Goal: Find specific page/section: Find specific page/section

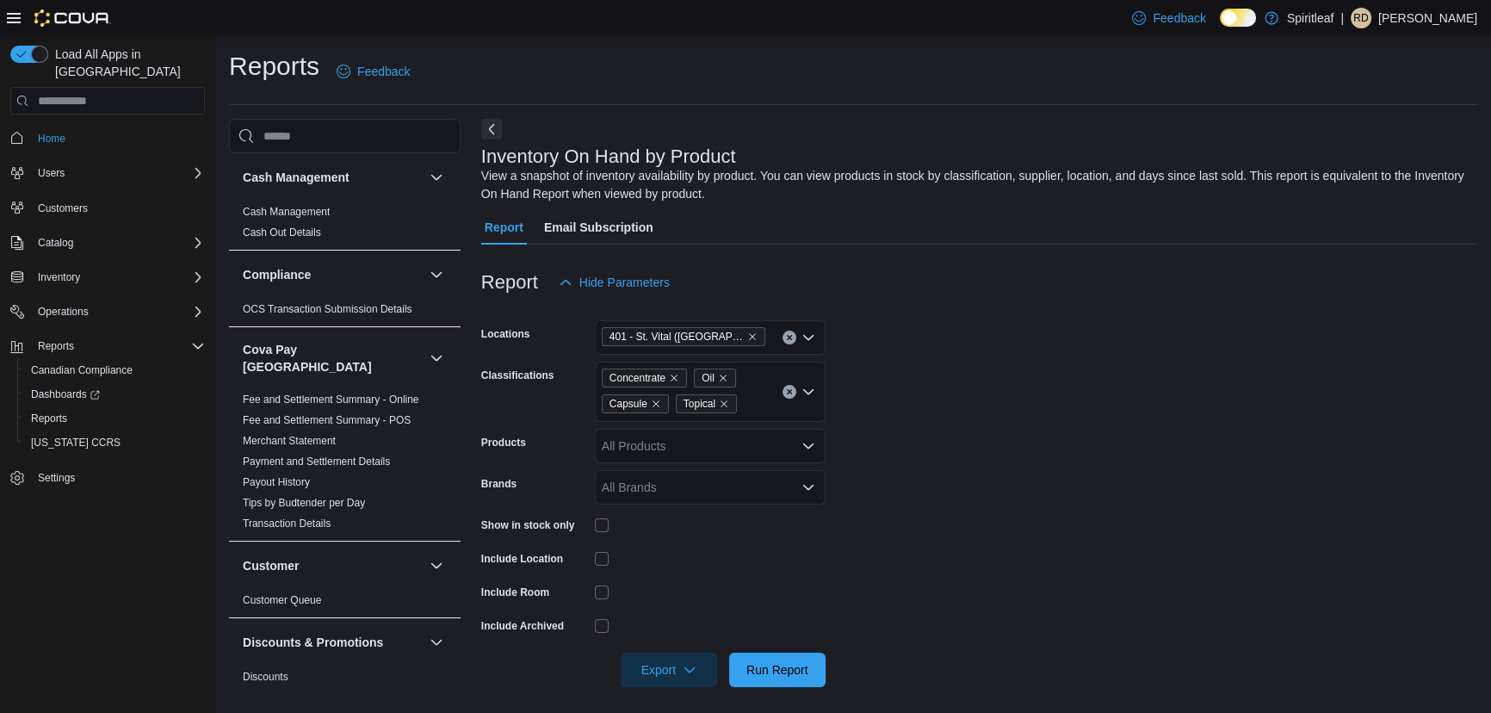
scroll to position [469, 0]
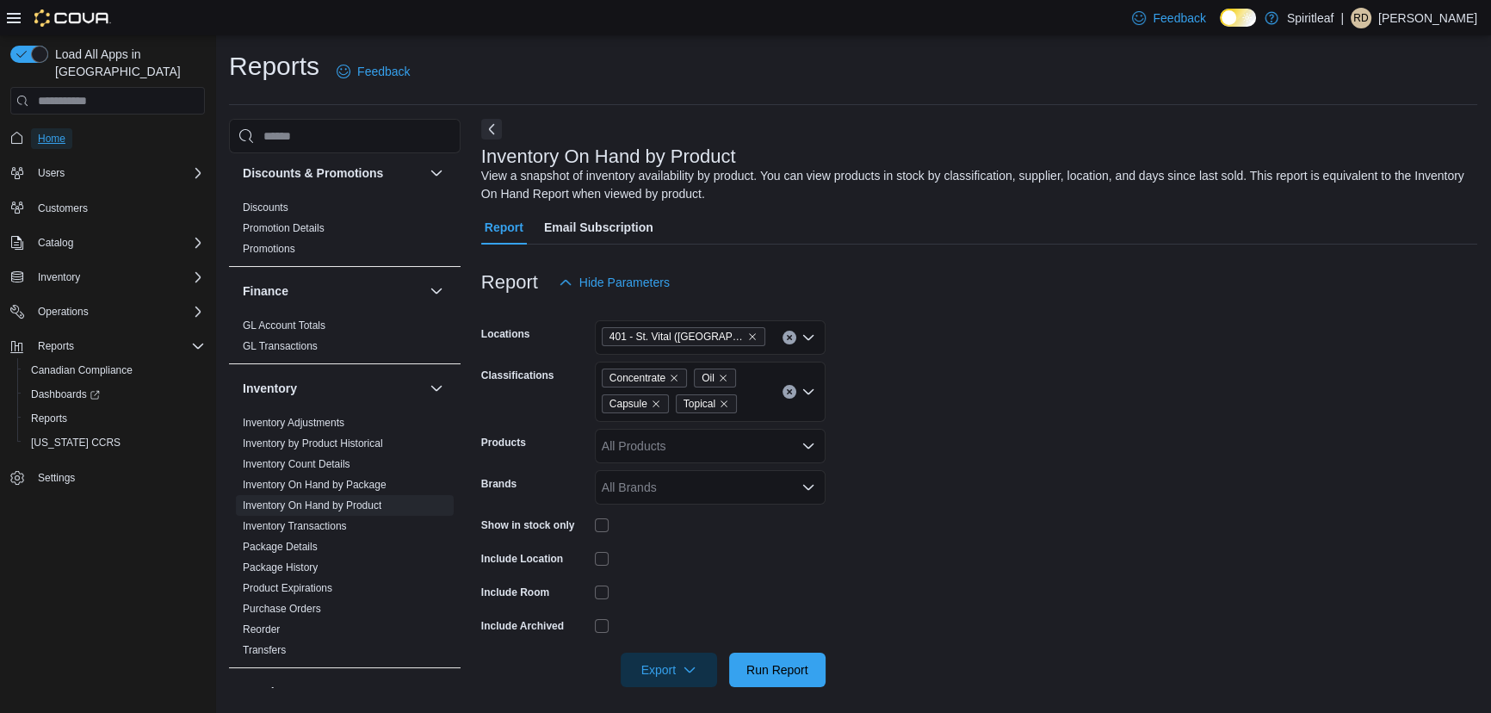
click at [59, 132] on span "Home" at bounding box center [52, 139] width 28 height 14
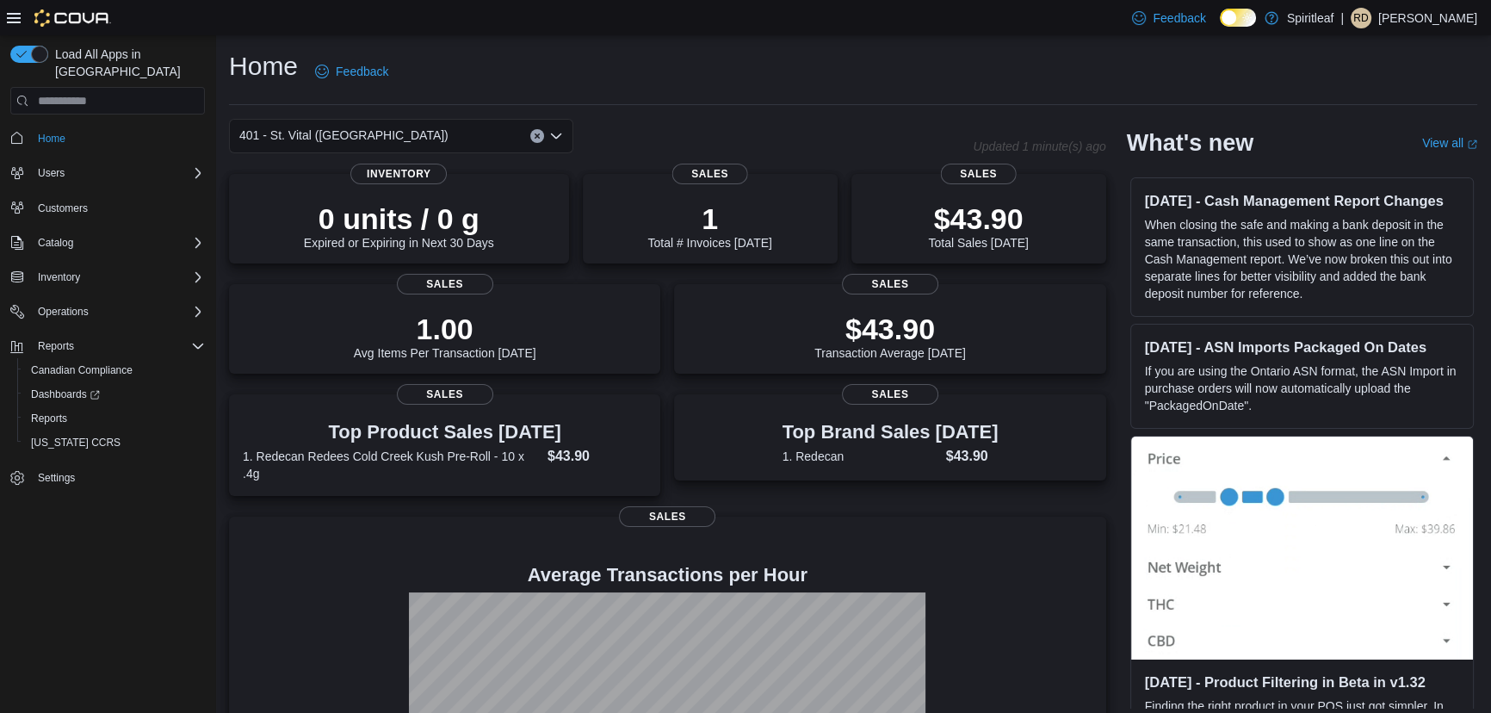
click at [551, 129] on icon "Open list of options" at bounding box center [556, 136] width 14 height 14
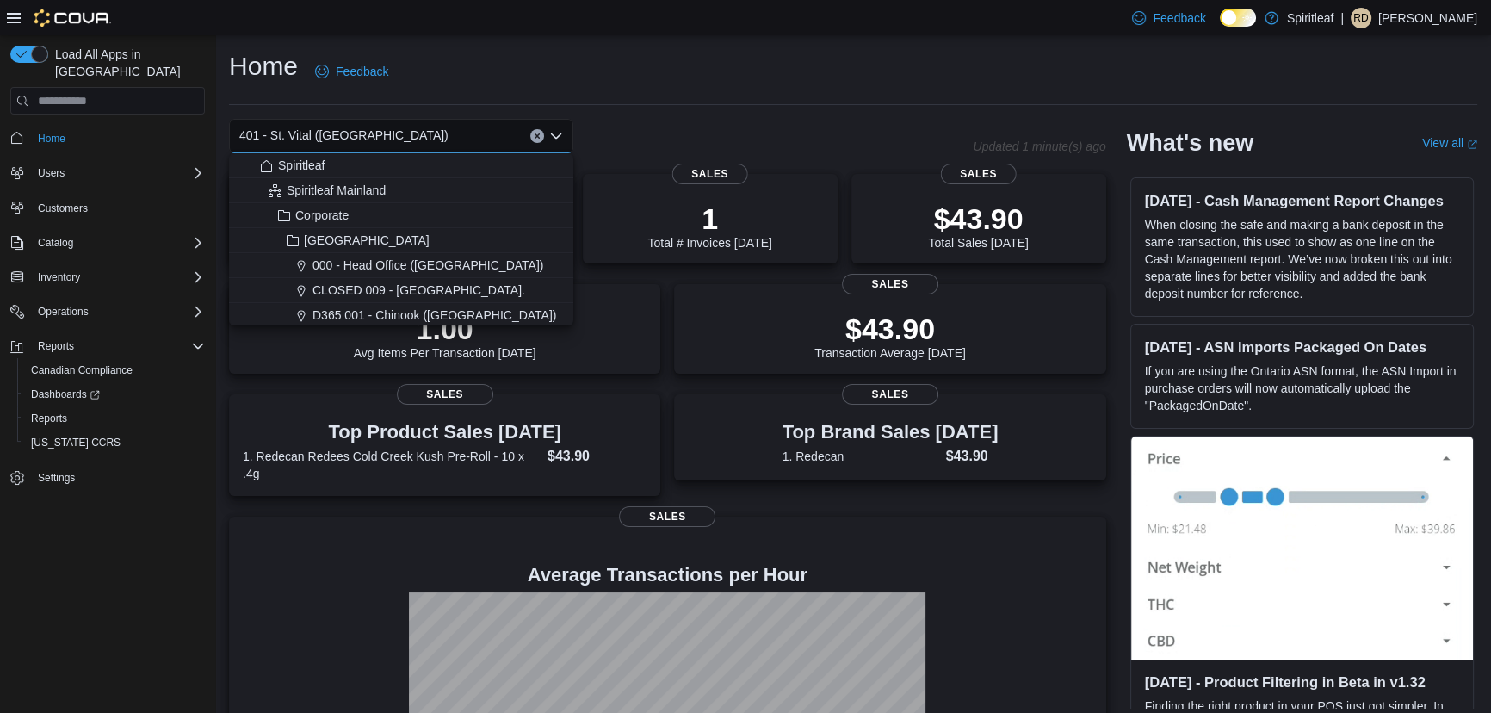
click at [334, 158] on div "Spiritleaf" at bounding box center [411, 165] width 303 height 17
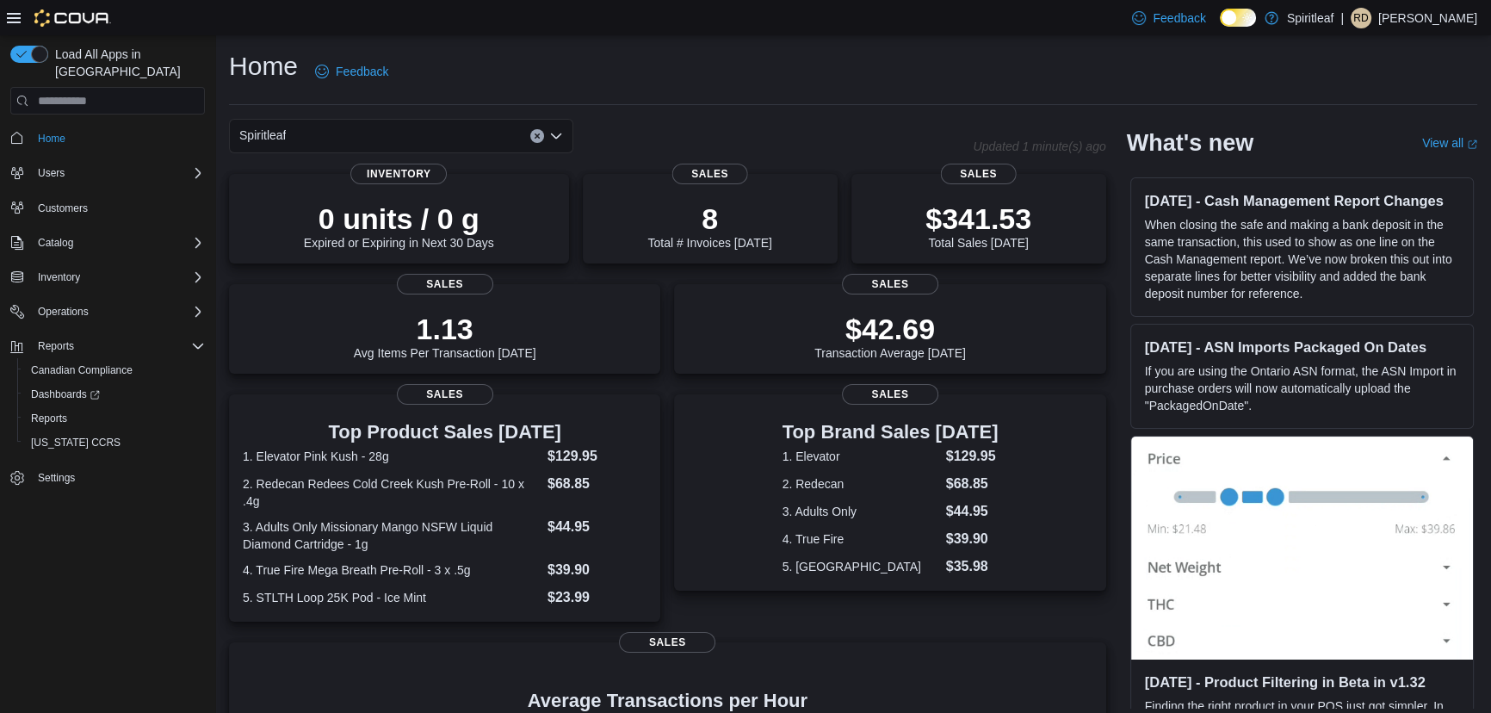
click at [549, 142] on icon "Open list of options" at bounding box center [556, 136] width 14 height 14
type input "***"
click at [472, 162] on div "402 - [GEOGRAPHIC_DATA] ([GEOGRAPHIC_DATA])" at bounding box center [411, 165] width 303 height 17
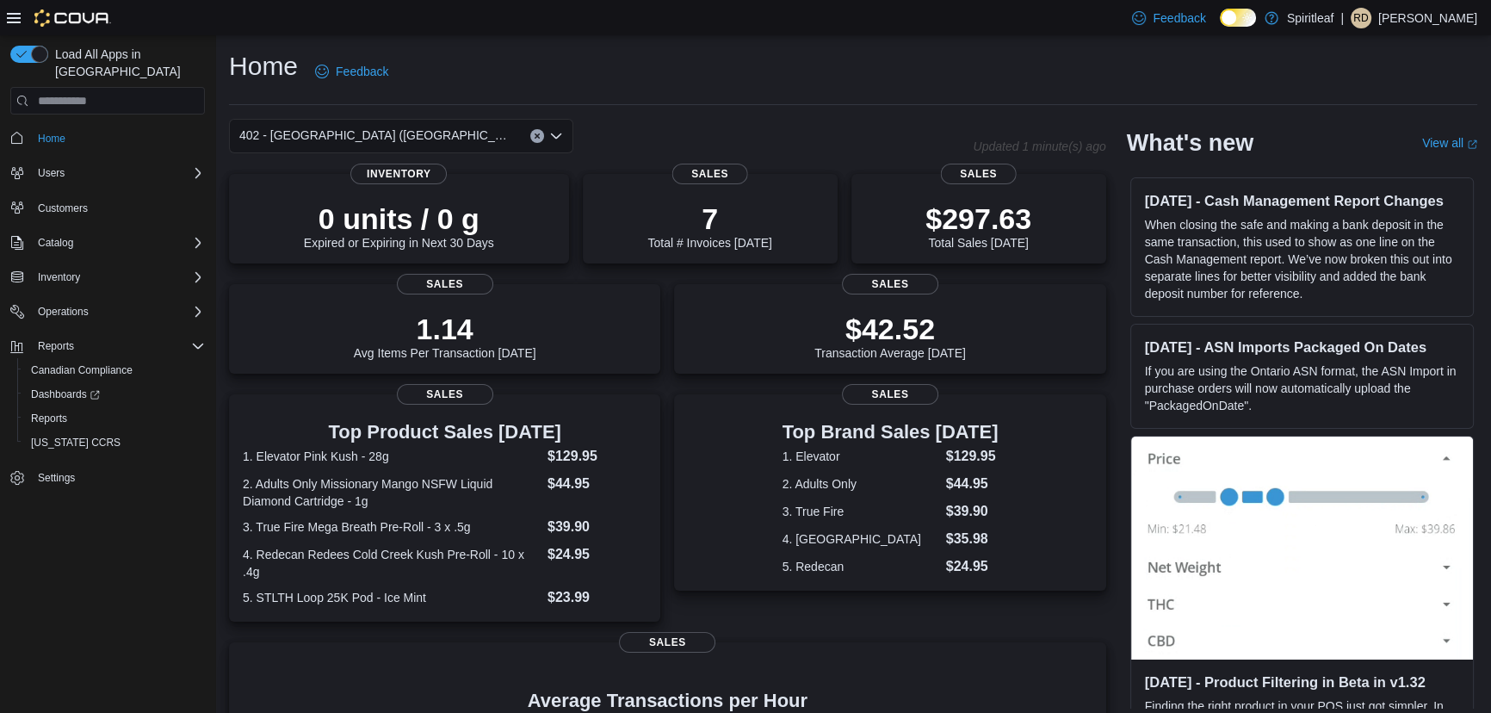
click at [558, 139] on icon "Open list of options" at bounding box center [556, 136] width 14 height 14
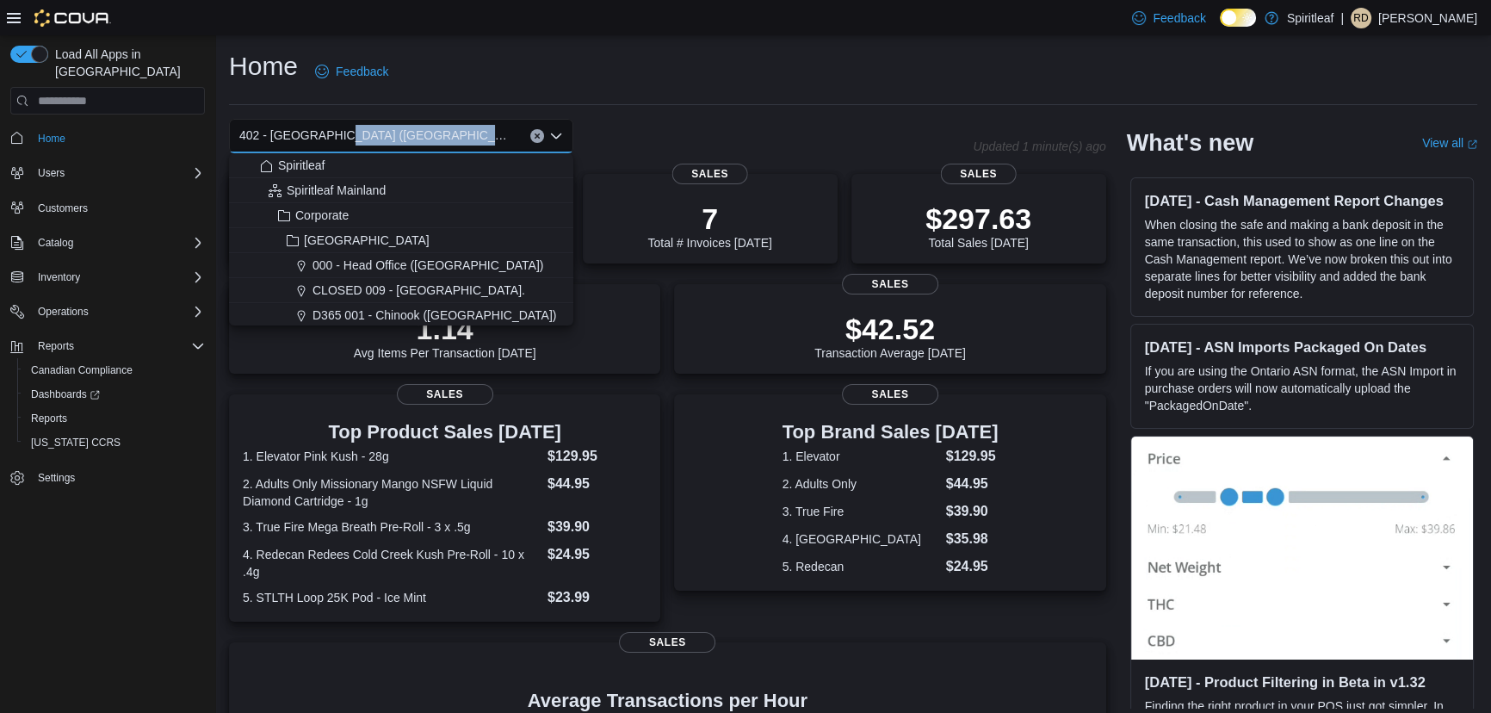
drag, startPoint x: 466, startPoint y: 127, endPoint x: 329, endPoint y: 122, distance: 137.8
click at [329, 122] on div "402 - [GEOGRAPHIC_DATA] ([GEOGRAPHIC_DATA])" at bounding box center [401, 136] width 344 height 34
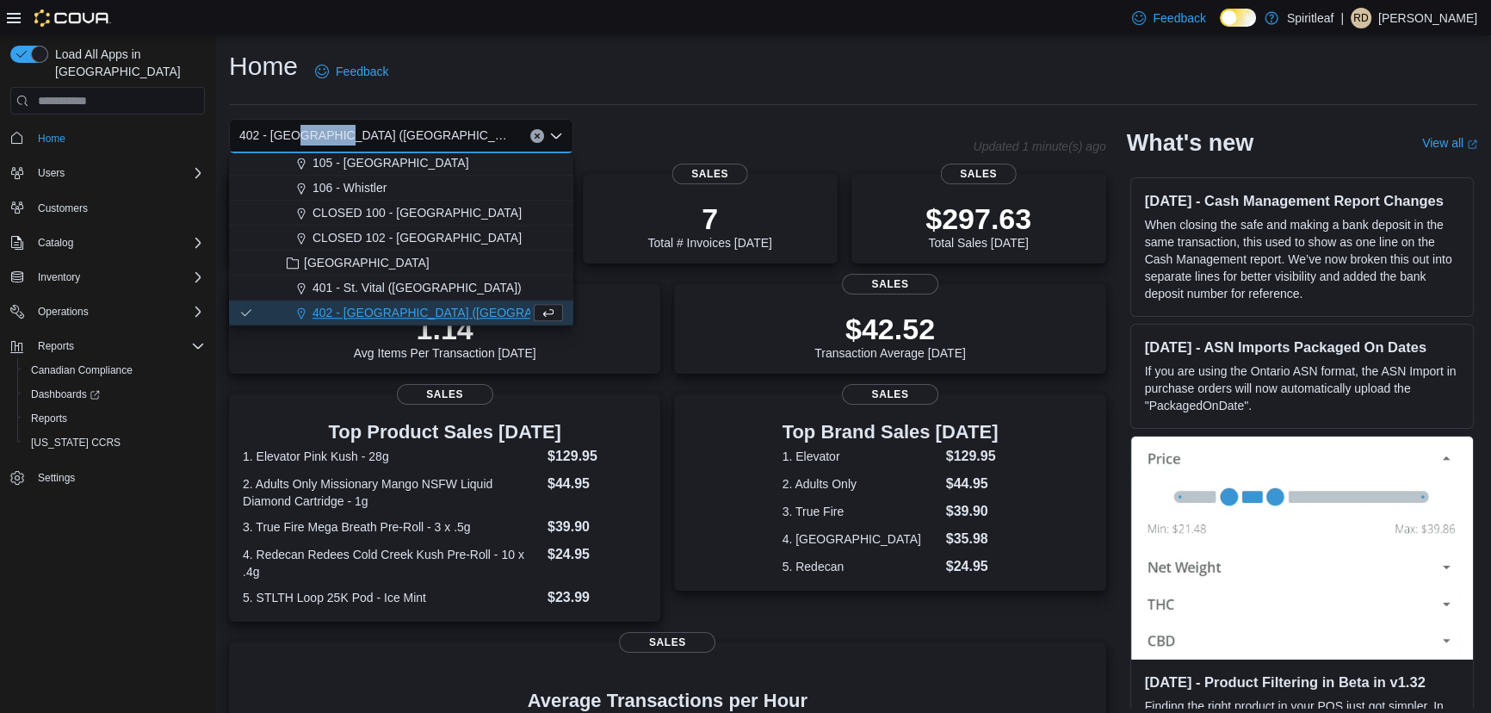
drag, startPoint x: 329, startPoint y: 122, endPoint x: 290, endPoint y: 133, distance: 40.3
click at [291, 133] on div "402 - [GEOGRAPHIC_DATA] ([GEOGRAPHIC_DATA])" at bounding box center [401, 136] width 344 height 34
click at [408, 133] on div "402 - [GEOGRAPHIC_DATA] ([GEOGRAPHIC_DATA])" at bounding box center [401, 136] width 344 height 34
drag, startPoint x: 408, startPoint y: 133, endPoint x: 217, endPoint y: 143, distance: 191.3
click at [217, 143] on div "Home Feedback 402 - [GEOGRAPHIC_DATA] ([GEOGRAPHIC_DATA]) Updated 1 minute(s) a…" at bounding box center [852, 519] width 1275 height 968
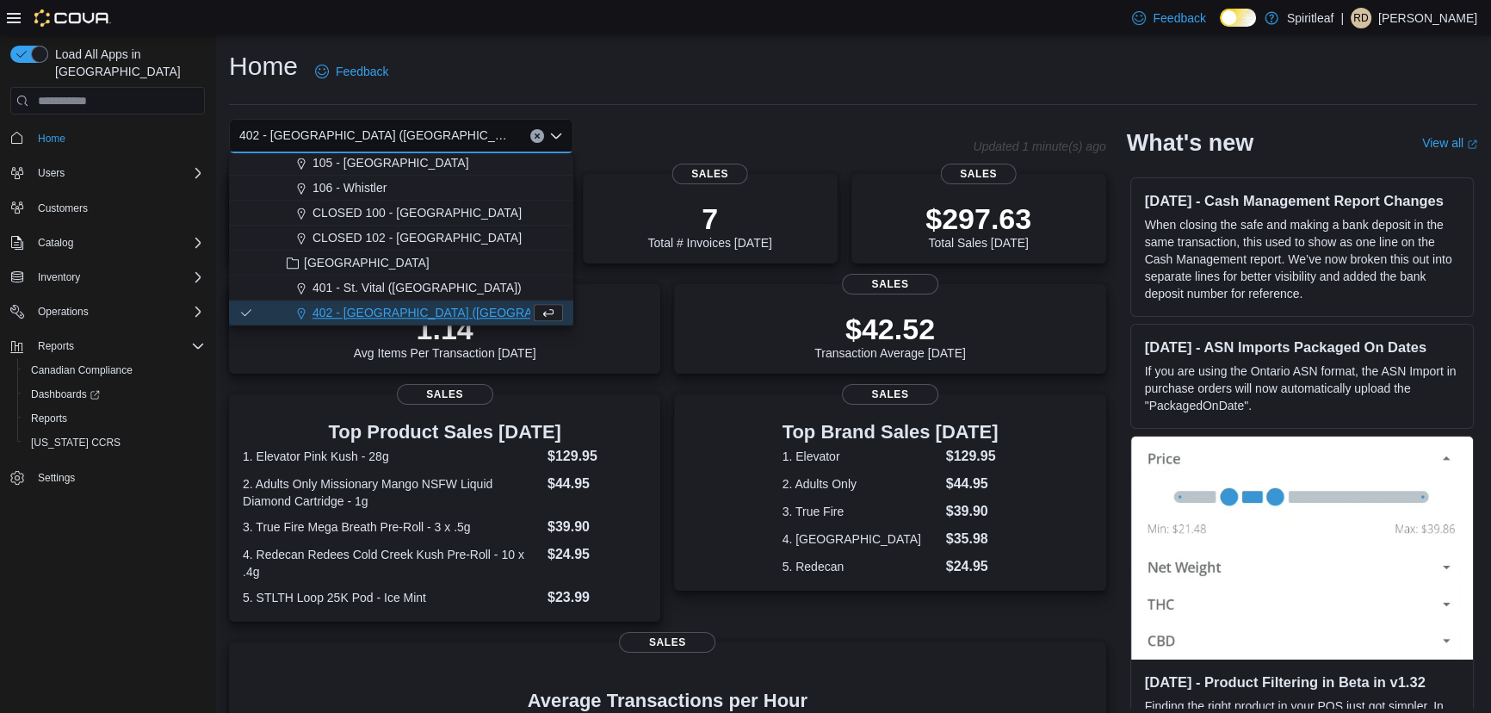
scroll to position [0, 0]
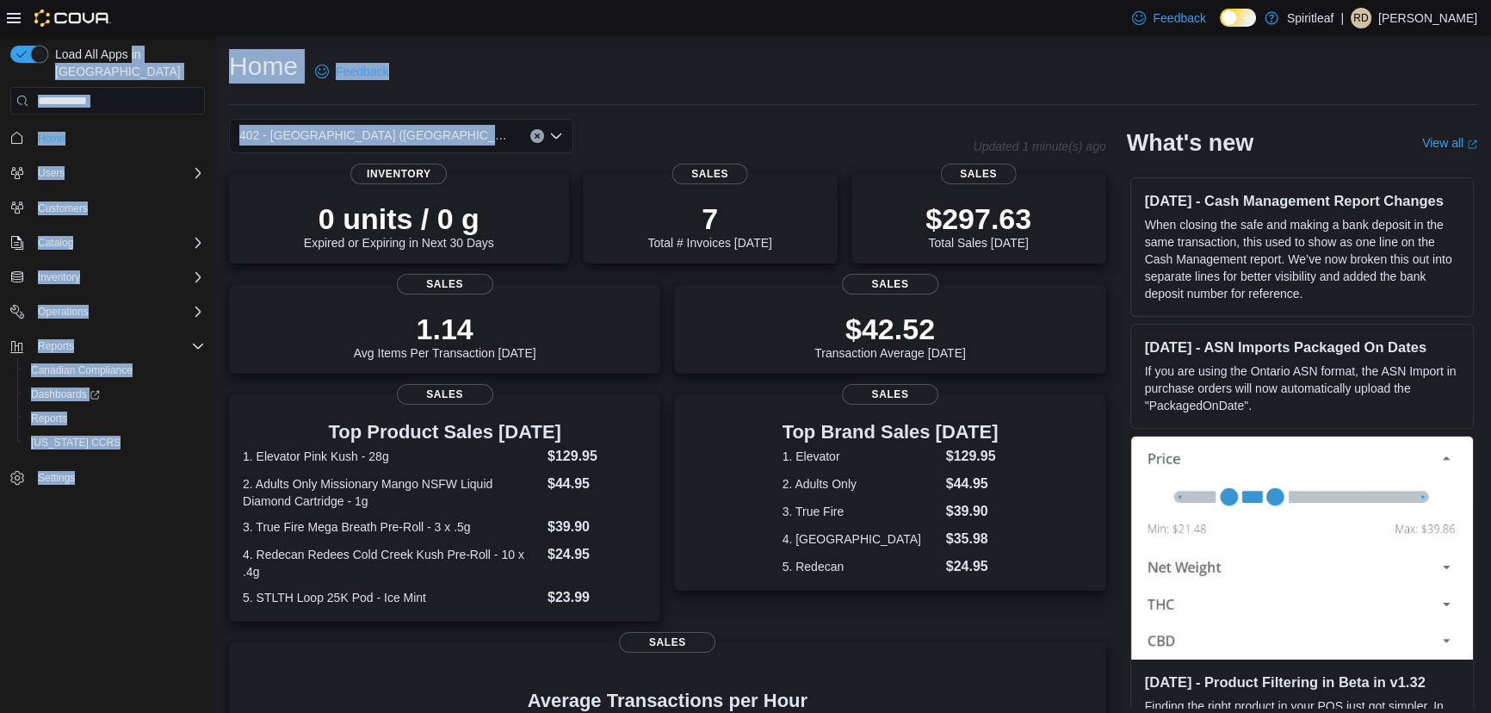
drag, startPoint x: 447, startPoint y: 138, endPoint x: 132, endPoint y: 62, distance: 324.0
click at [132, 62] on div "Load All Apps in [GEOGRAPHIC_DATA] Home Users Customers Catalog Inventory Opera…" at bounding box center [745, 519] width 1491 height 968
click at [459, 140] on div "402 - [GEOGRAPHIC_DATA] ([GEOGRAPHIC_DATA])" at bounding box center [401, 136] width 344 height 34
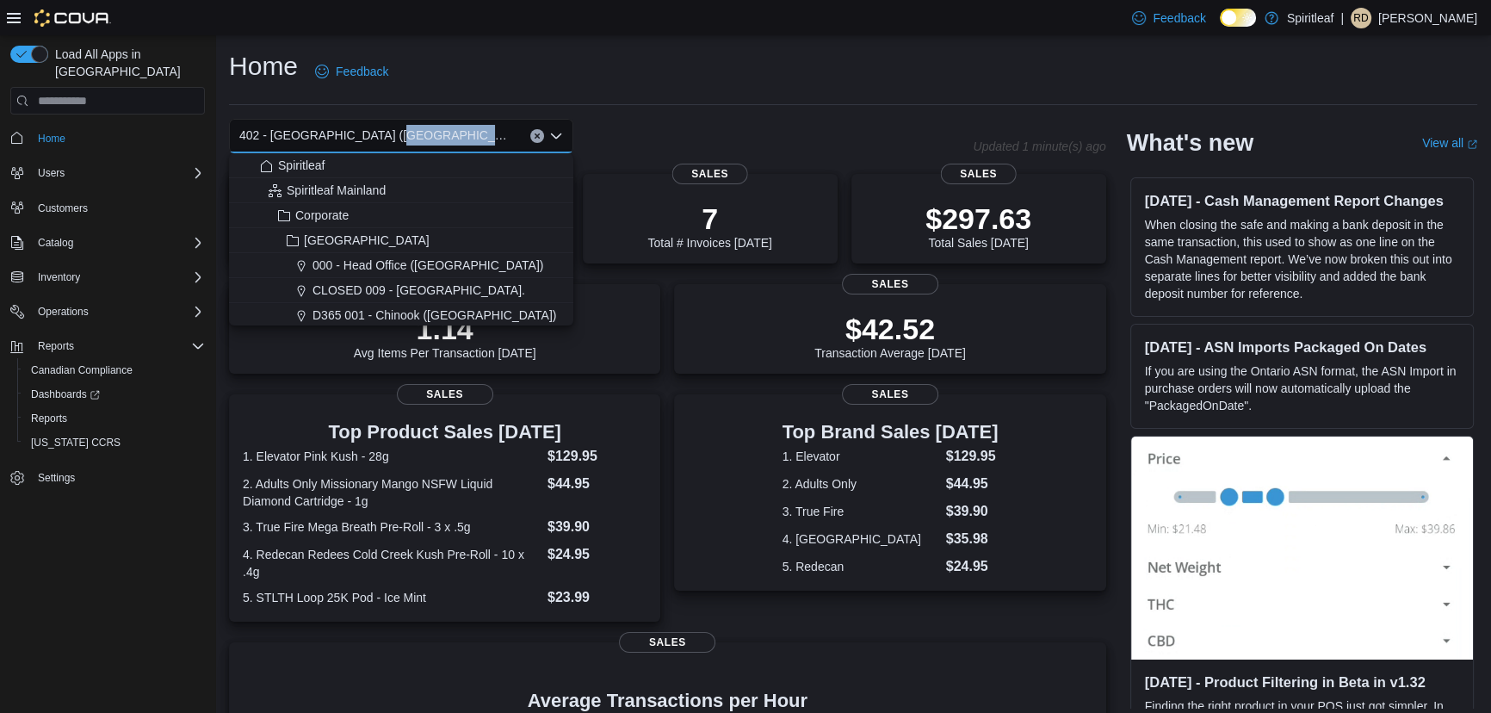
click at [459, 139] on div "402 - [GEOGRAPHIC_DATA] ([GEOGRAPHIC_DATA])" at bounding box center [401, 136] width 344 height 34
click at [536, 134] on icon "Clear input" at bounding box center [537, 136] width 7 height 7
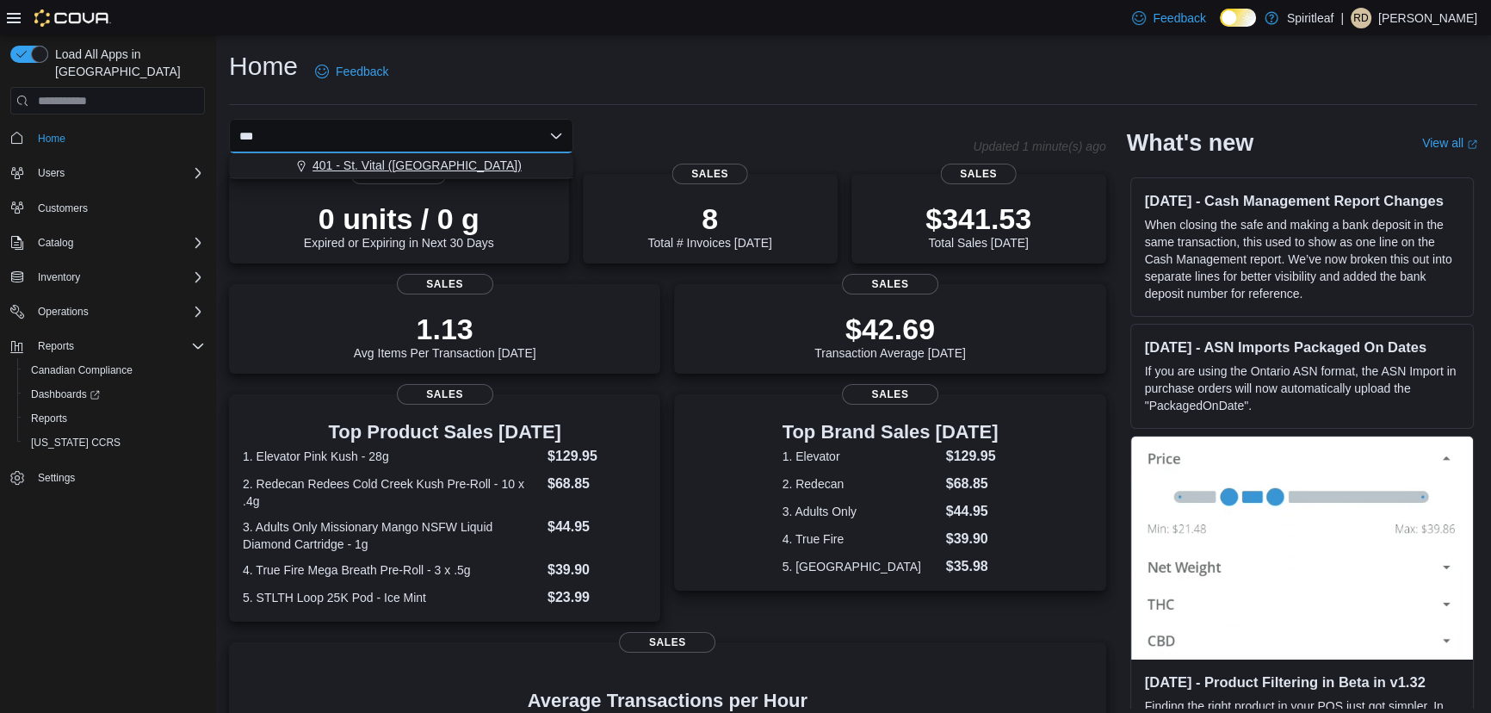
type input "***"
click at [513, 159] on div "401 - St. Vital ([GEOGRAPHIC_DATA])" at bounding box center [411, 165] width 303 height 17
